Goal: Information Seeking & Learning: Learn about a topic

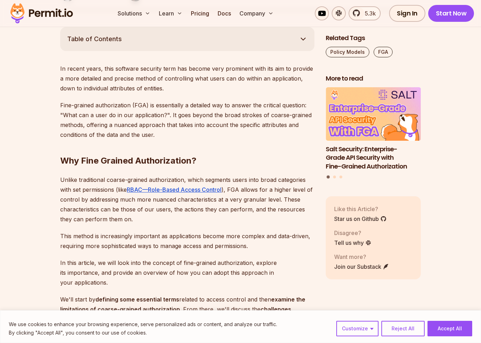
scroll to position [244, 0]
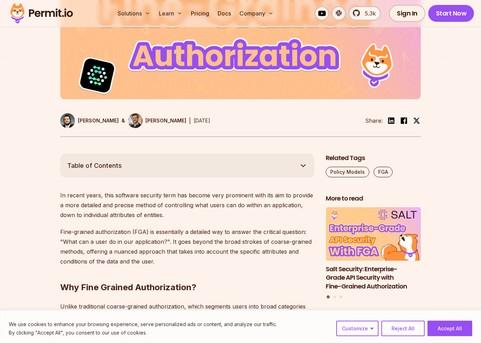
click at [148, 12] on icon at bounding box center [148, 14] width 6 height 6
click at [152, 14] on button "Solutions" at bounding box center [134, 13] width 38 height 14
click at [147, 15] on icon at bounding box center [148, 14] width 6 height 6
click at [147, 20] on button "Solutions" at bounding box center [134, 13] width 38 height 14
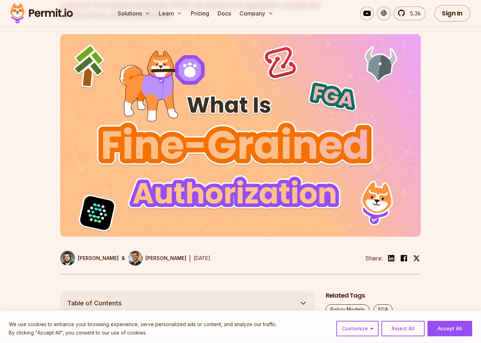
scroll to position [0, 0]
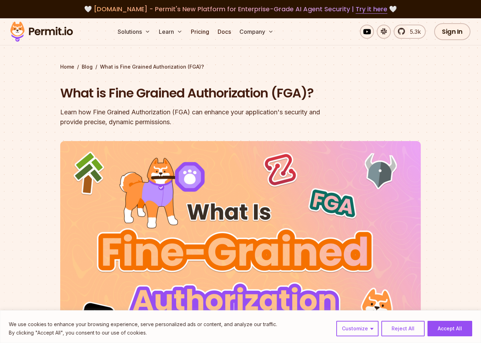
click at [142, 33] on button "Solutions" at bounding box center [134, 32] width 38 height 14
click at [146, 33] on icon at bounding box center [148, 32] width 6 height 6
click at [152, 31] on button "Solutions" at bounding box center [134, 32] width 38 height 14
click at [184, 32] on button "Learn" at bounding box center [170, 32] width 29 height 14
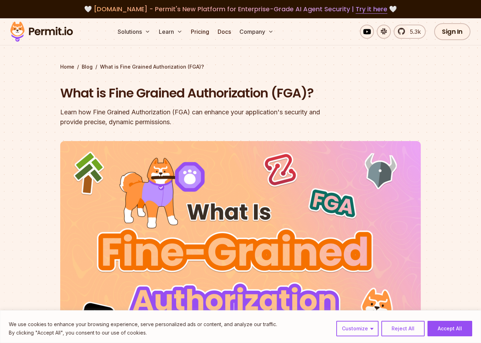
click at [177, 27] on button "Learn" at bounding box center [170, 32] width 29 height 14
click at [128, 36] on button "Solutions" at bounding box center [134, 32] width 38 height 14
click at [134, 33] on button "Solutions" at bounding box center [134, 32] width 38 height 14
click at [34, 33] on img at bounding box center [41, 32] width 69 height 24
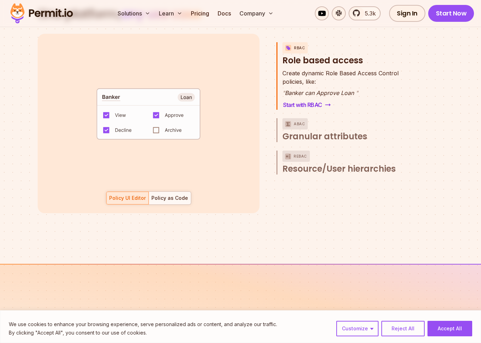
scroll to position [1015, 0]
click at [359, 164] on span "Resource/User hierarchies" at bounding box center [338, 169] width 113 height 11
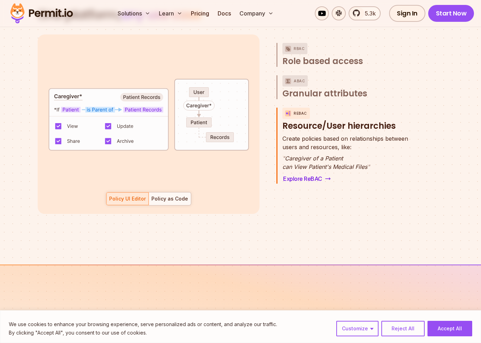
click at [170, 195] on div "Policy as Code" at bounding box center [169, 198] width 37 height 7
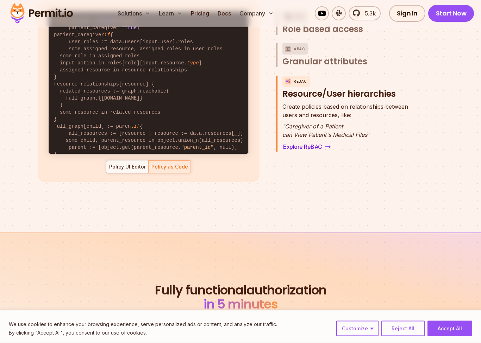
scroll to position [1048, 0]
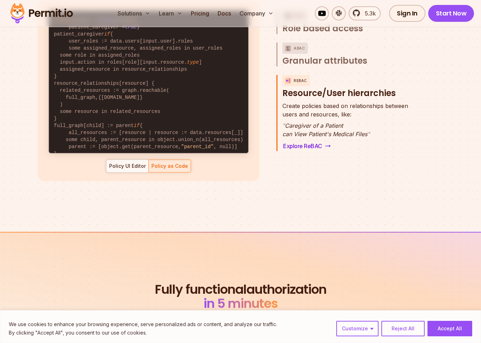
click at [118, 164] on div at bounding box center [127, 166] width 42 height 13
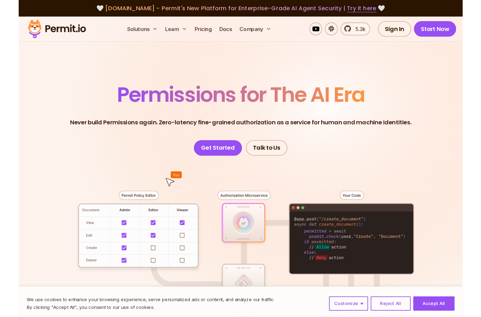
scroll to position [0, 0]
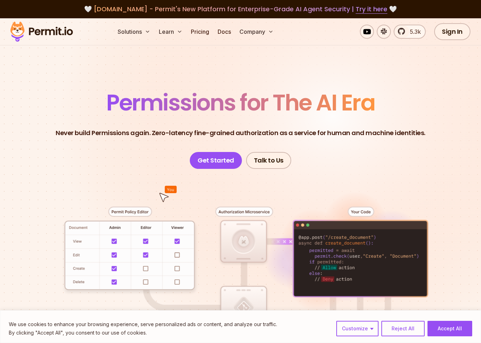
click at [270, 36] on button "Company" at bounding box center [256, 32] width 40 height 14
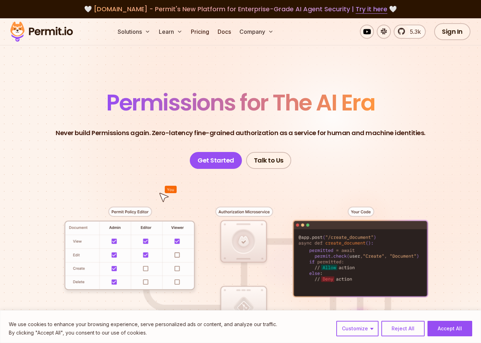
click at [228, 34] on link "Docs" at bounding box center [224, 32] width 19 height 14
